Goal: Task Accomplishment & Management: Manage account settings

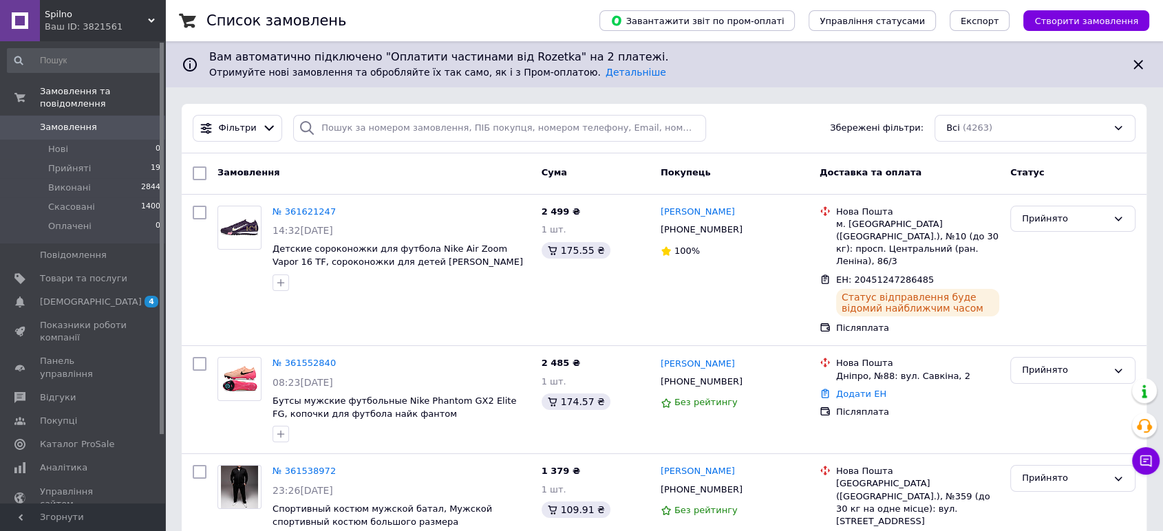
click at [112, 121] on span "Замовлення" at bounding box center [83, 127] width 87 height 12
drag, startPoint x: 128, startPoint y: 288, endPoint x: 157, endPoint y: 299, distance: 30.7
click at [128, 296] on span "4 0" at bounding box center [146, 302] width 38 height 12
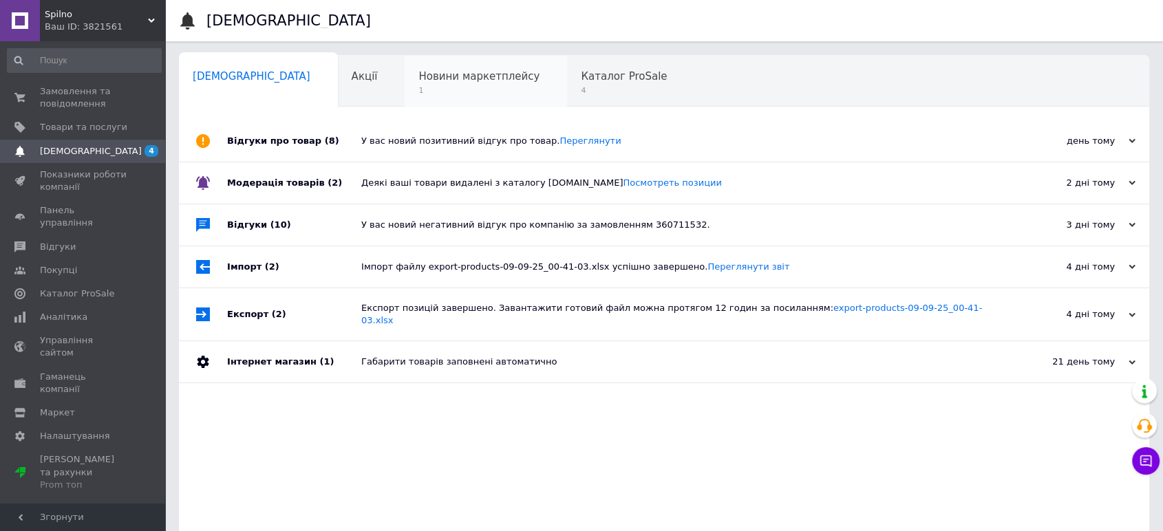
click at [440, 76] on span "Новини маркетплейсу" at bounding box center [478, 76] width 121 height 12
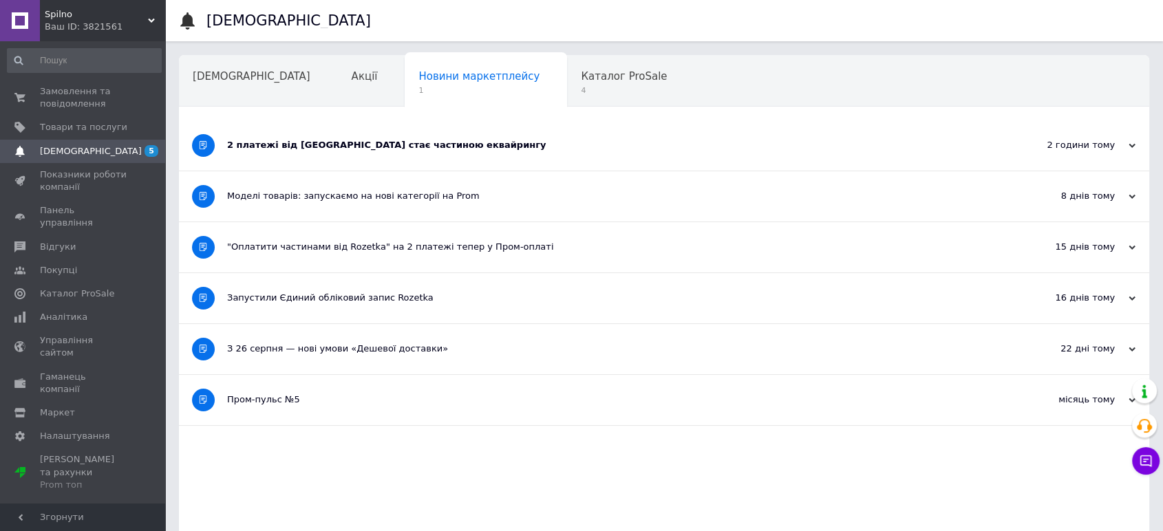
click at [325, 140] on div "2 платежі від [GEOGRAPHIC_DATA] стає частиною еквайрингу" at bounding box center [612, 145] width 771 height 12
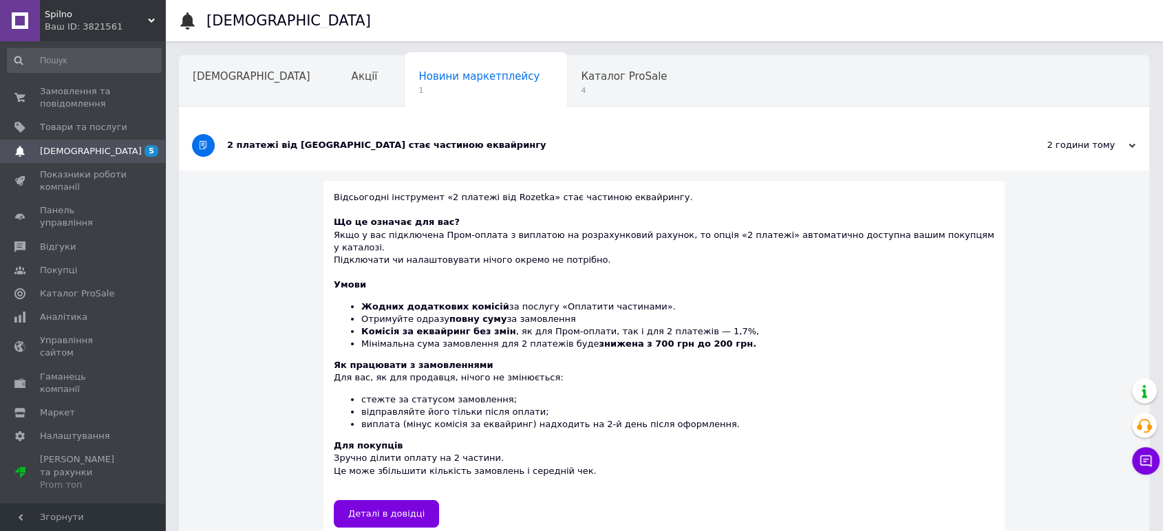
click at [331, 147] on div "2 платежі від [GEOGRAPHIC_DATA] стає частиною еквайрингу" at bounding box center [612, 145] width 771 height 12
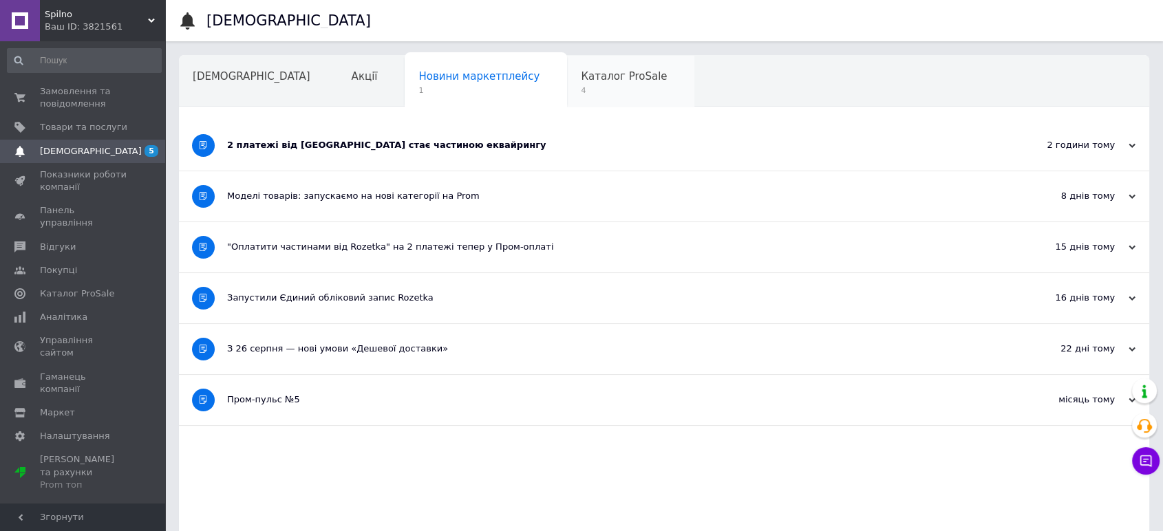
click at [567, 91] on div "Каталог ProSale 4" at bounding box center [630, 82] width 127 height 52
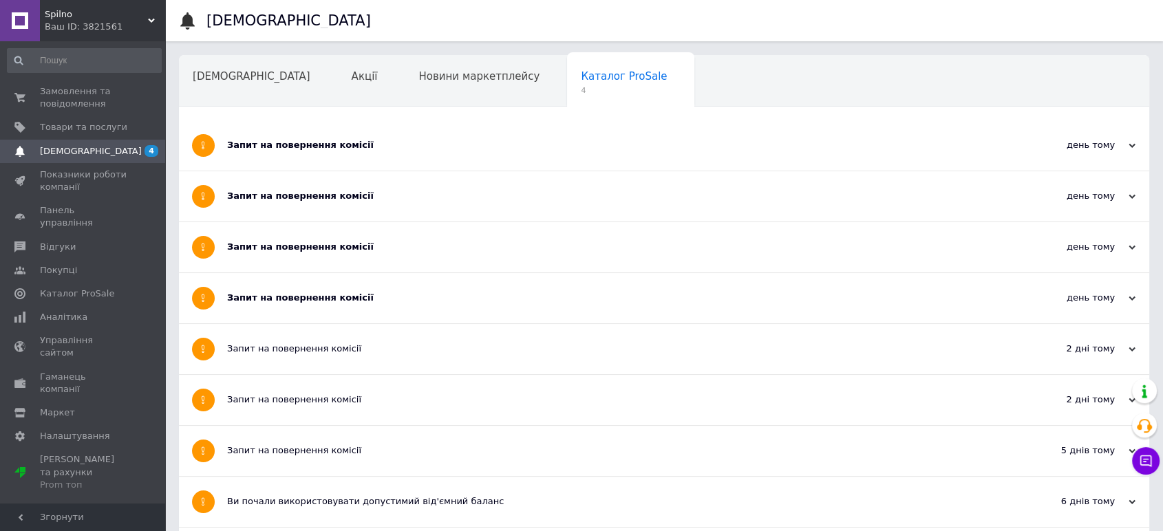
click at [275, 149] on div "Запит на повернення комісії" at bounding box center [612, 145] width 771 height 12
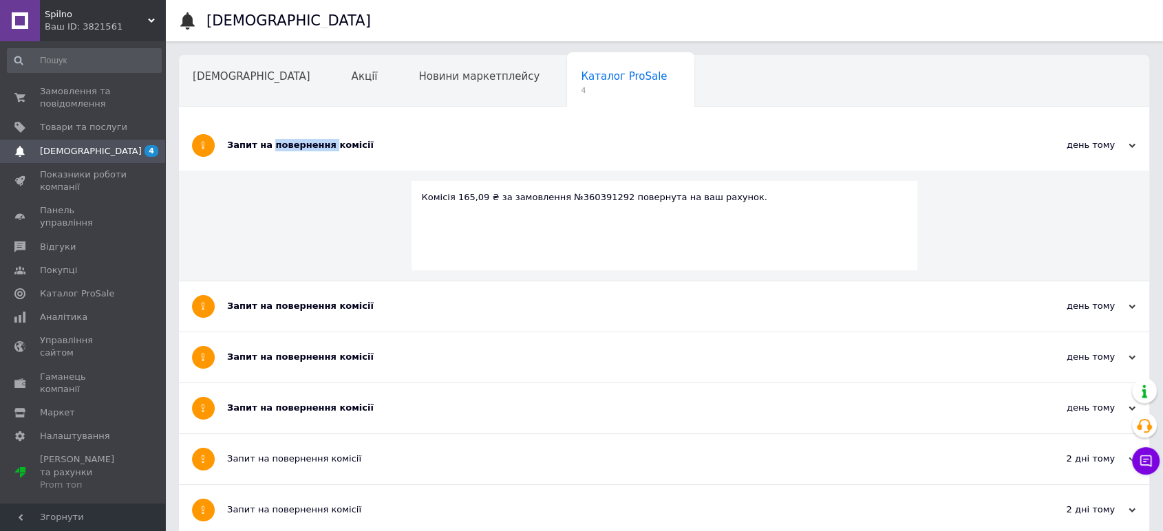
click at [275, 149] on div "Запит на повернення комісії" at bounding box center [612, 145] width 771 height 12
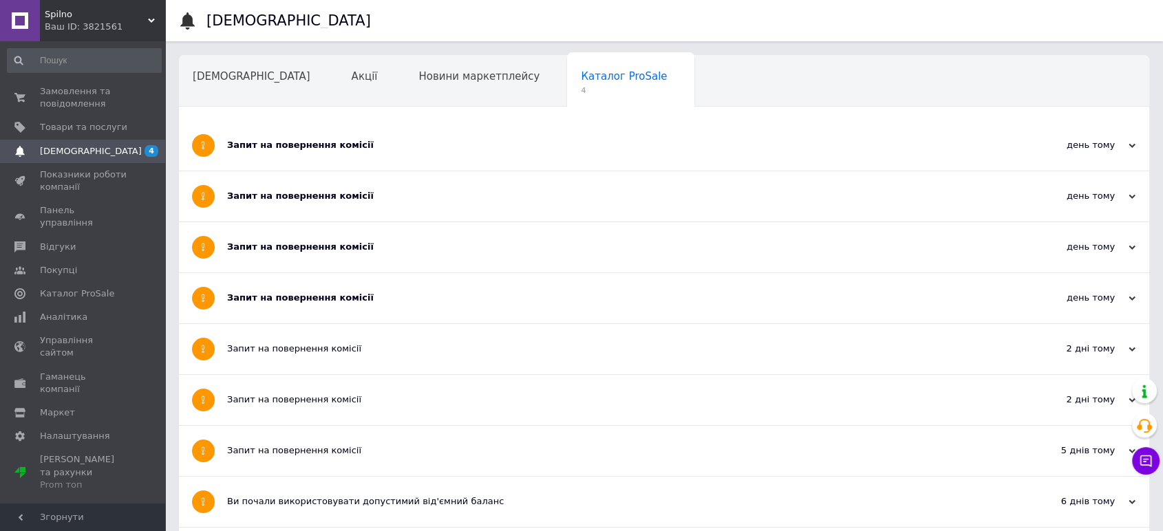
click at [298, 193] on div "Запит на повернення комісії" at bounding box center [612, 196] width 771 height 12
click at [307, 246] on div "Запит на повернення комісії" at bounding box center [612, 247] width 771 height 12
click at [326, 297] on div "Запит на повернення комісії" at bounding box center [612, 298] width 771 height 12
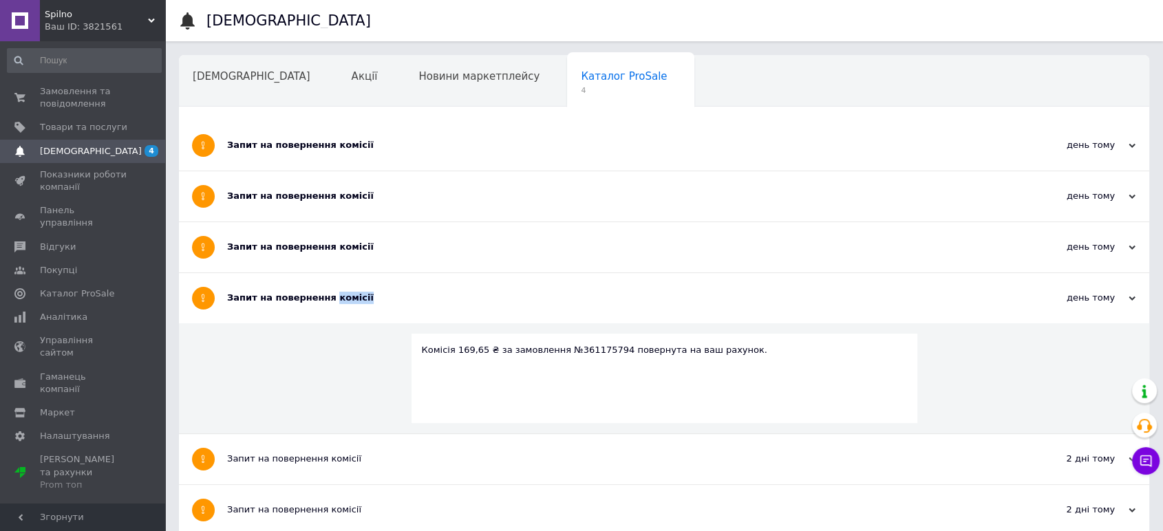
click at [326, 297] on div "Запит на повернення комісії" at bounding box center [612, 298] width 771 height 12
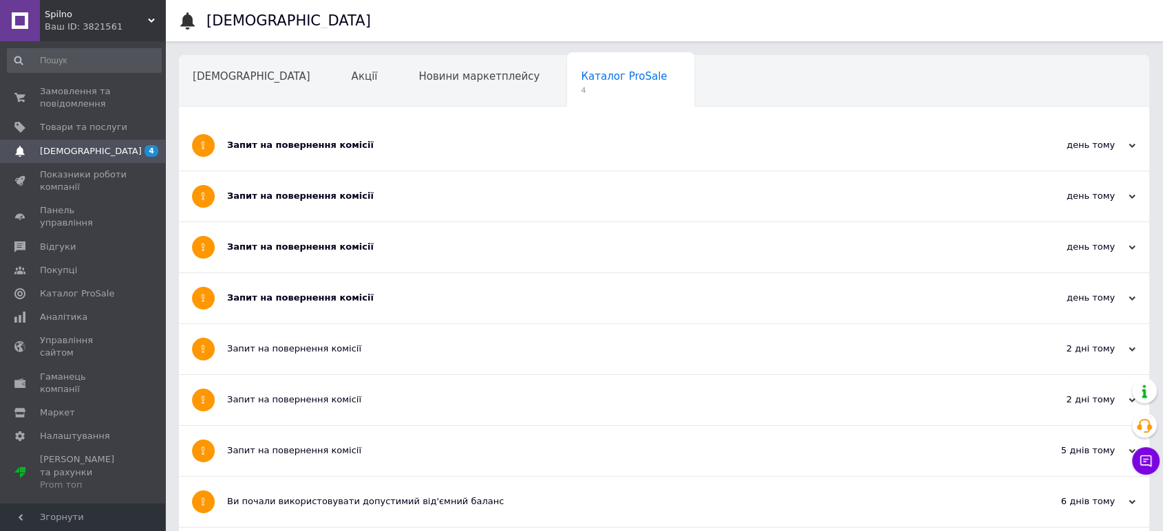
click at [334, 155] on div "Запит на повернення комісії" at bounding box center [612, 145] width 771 height 50
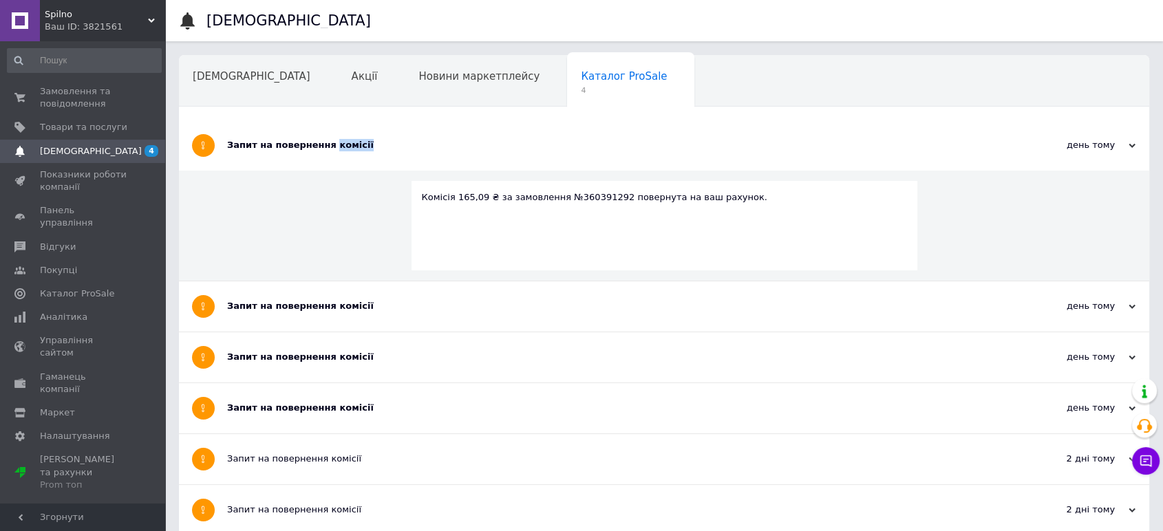
click at [334, 155] on div "Запит на повернення комісії" at bounding box center [612, 145] width 771 height 50
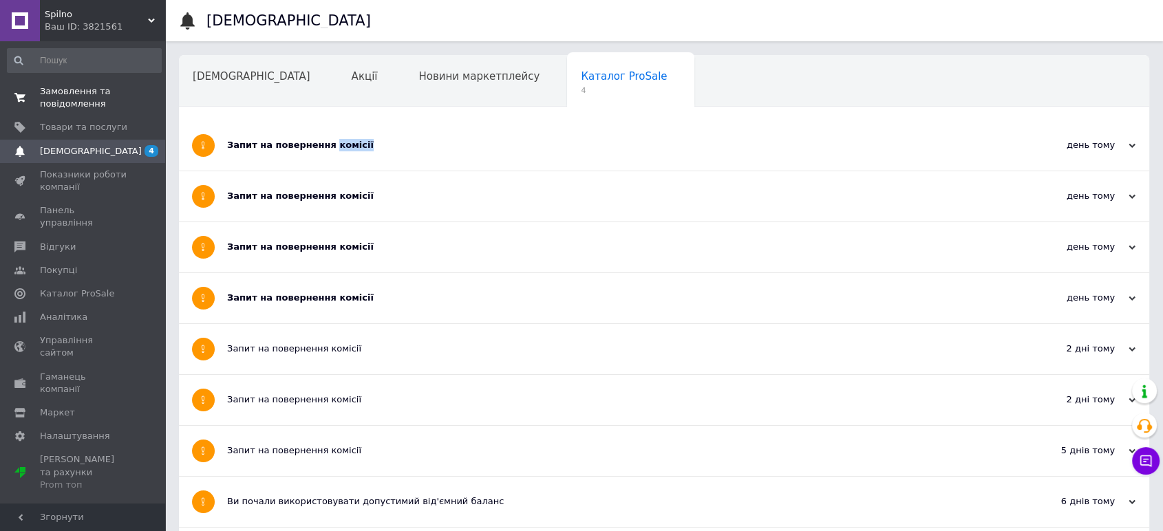
click at [95, 87] on span "Замовлення та повідомлення" at bounding box center [83, 97] width 87 height 25
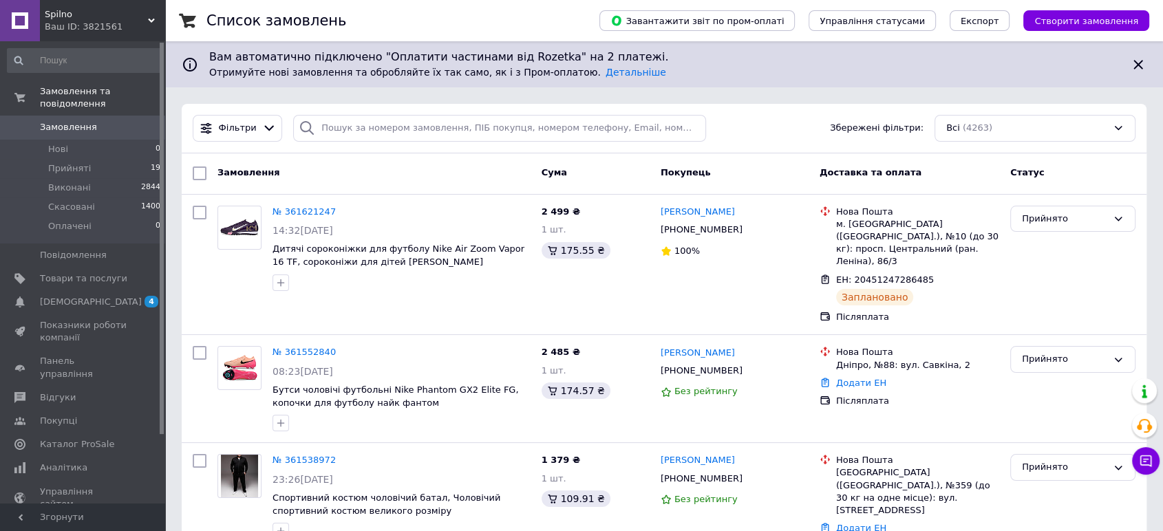
click at [119, 116] on link "Замовлення 0" at bounding box center [84, 127] width 169 height 23
click at [125, 296] on span "[DEMOGRAPHIC_DATA]" at bounding box center [83, 302] width 87 height 12
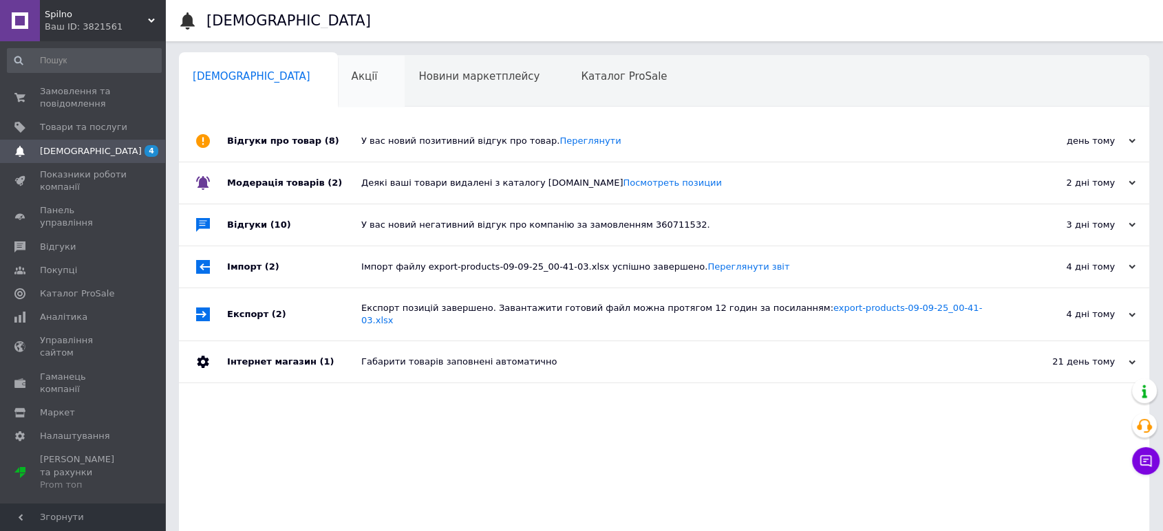
click at [338, 89] on div "Акції 0" at bounding box center [371, 82] width 67 height 52
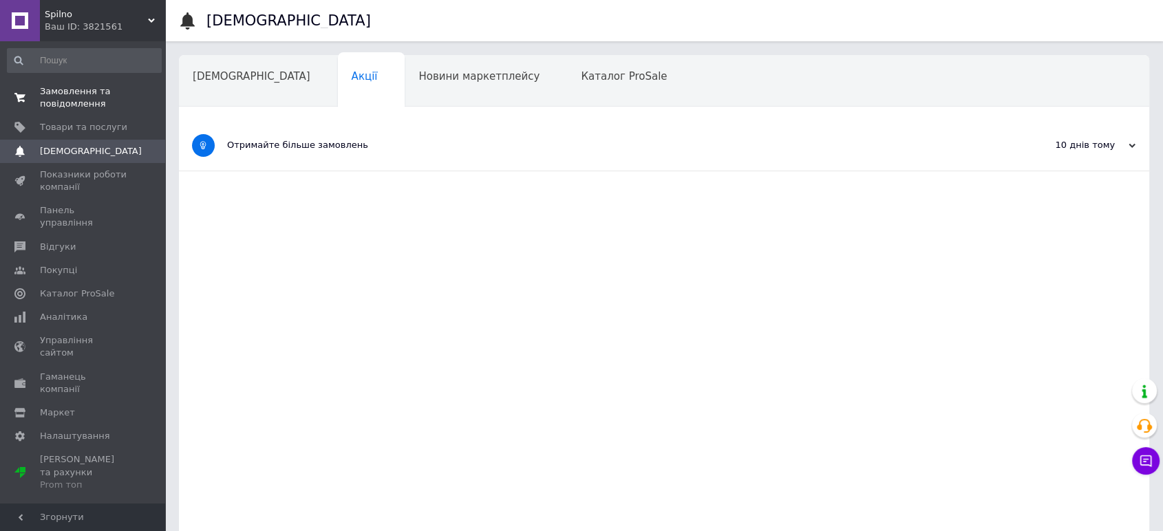
click at [105, 88] on span "Замовлення та повідомлення" at bounding box center [83, 97] width 87 height 25
